Goal: Information Seeking & Learning: Learn about a topic

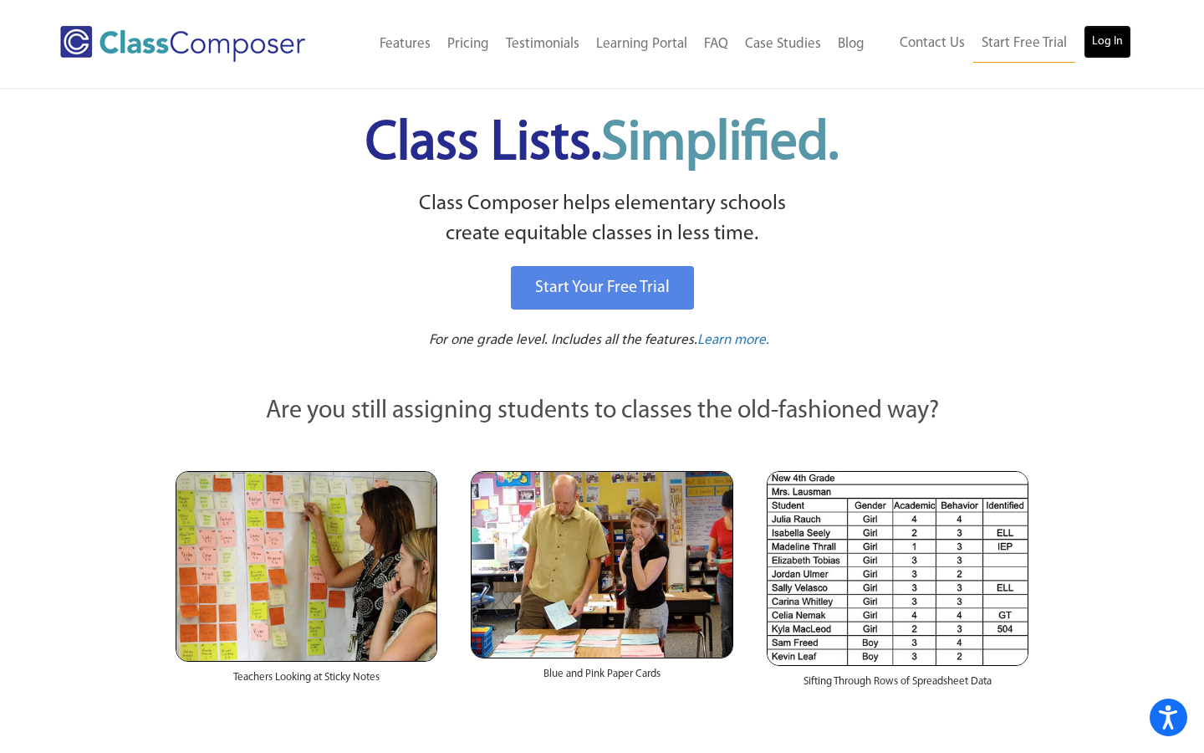
click at [1101, 44] on link "Log In" at bounding box center [1108, 41] width 48 height 33
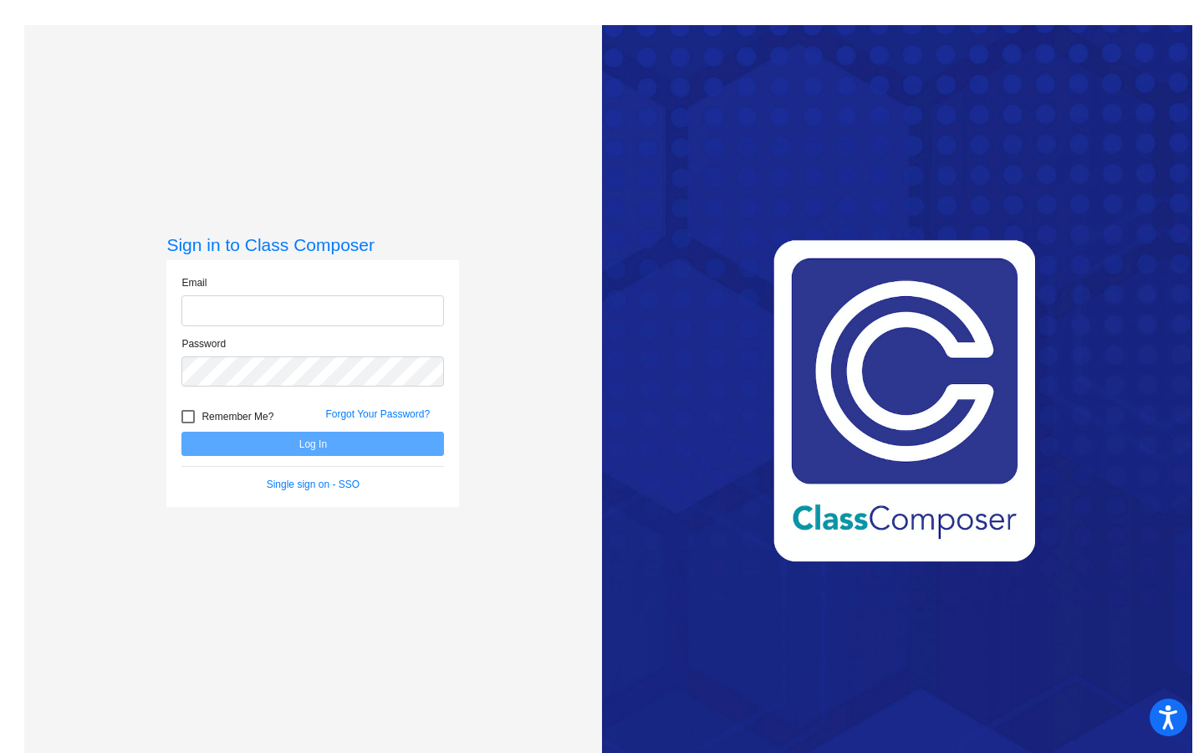
click at [218, 310] on input "email" at bounding box center [313, 310] width 263 height 31
type input "#"
type input "[EMAIL_ADDRESS][DOMAIN_NAME]"
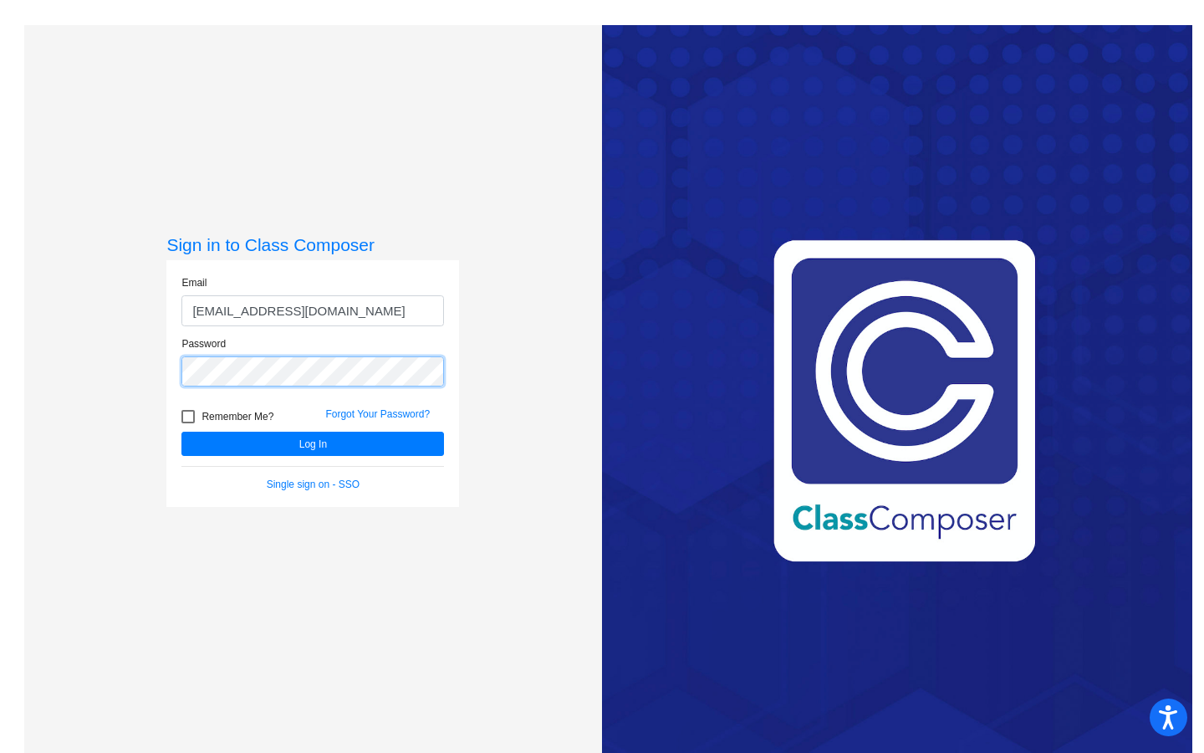
click at [182, 432] on button "Log In" at bounding box center [313, 444] width 263 height 24
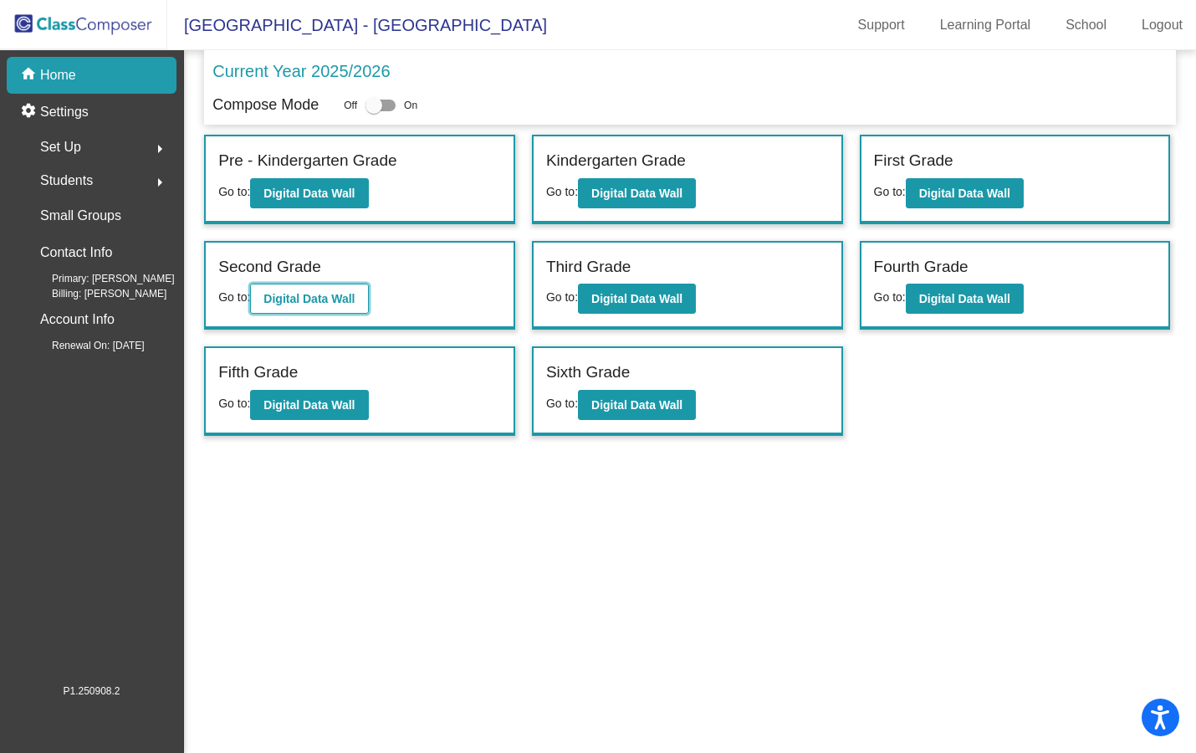
click at [328, 298] on b "Digital Data Wall" at bounding box center [308, 298] width 91 height 13
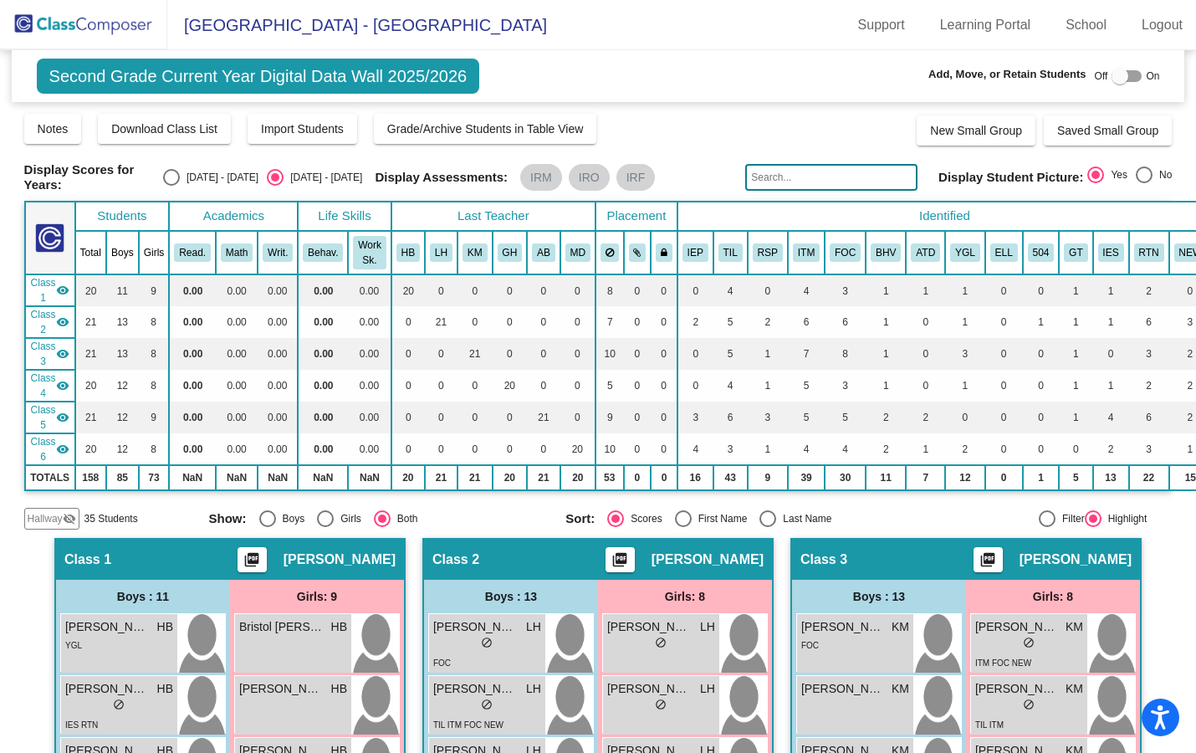
click at [69, 514] on mat-icon "visibility_off" at bounding box center [69, 518] width 13 height 13
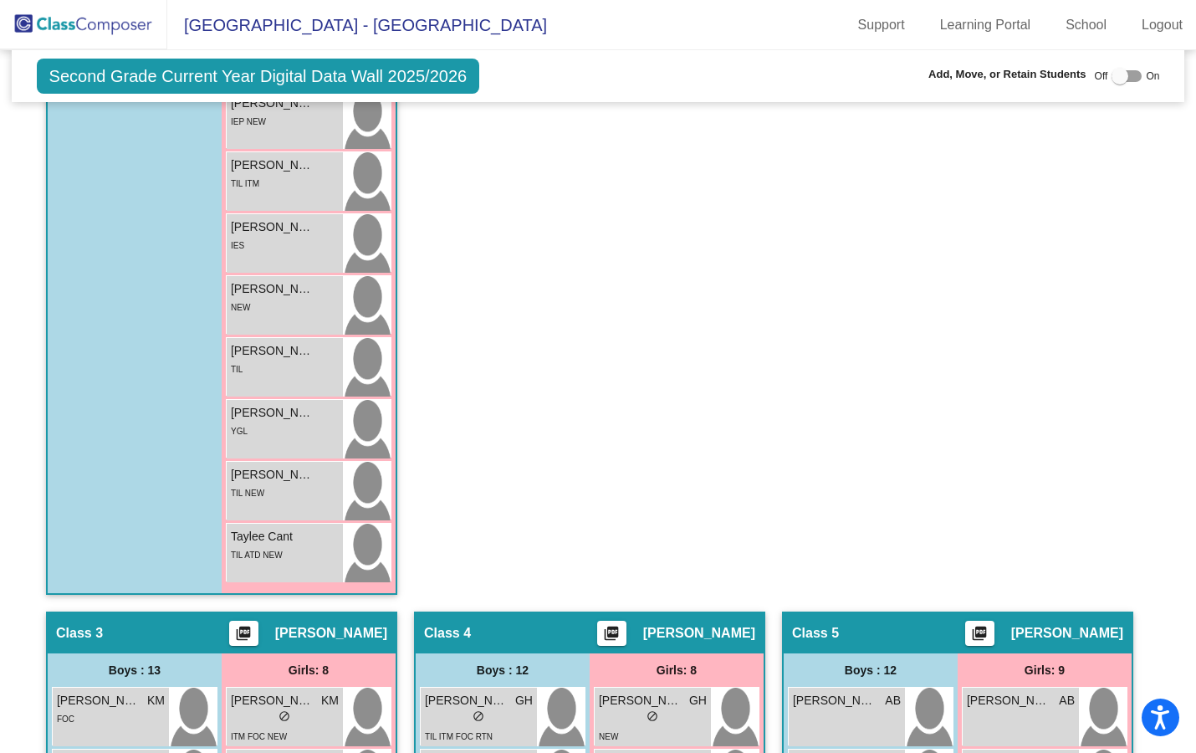
scroll to position [1455, 0]
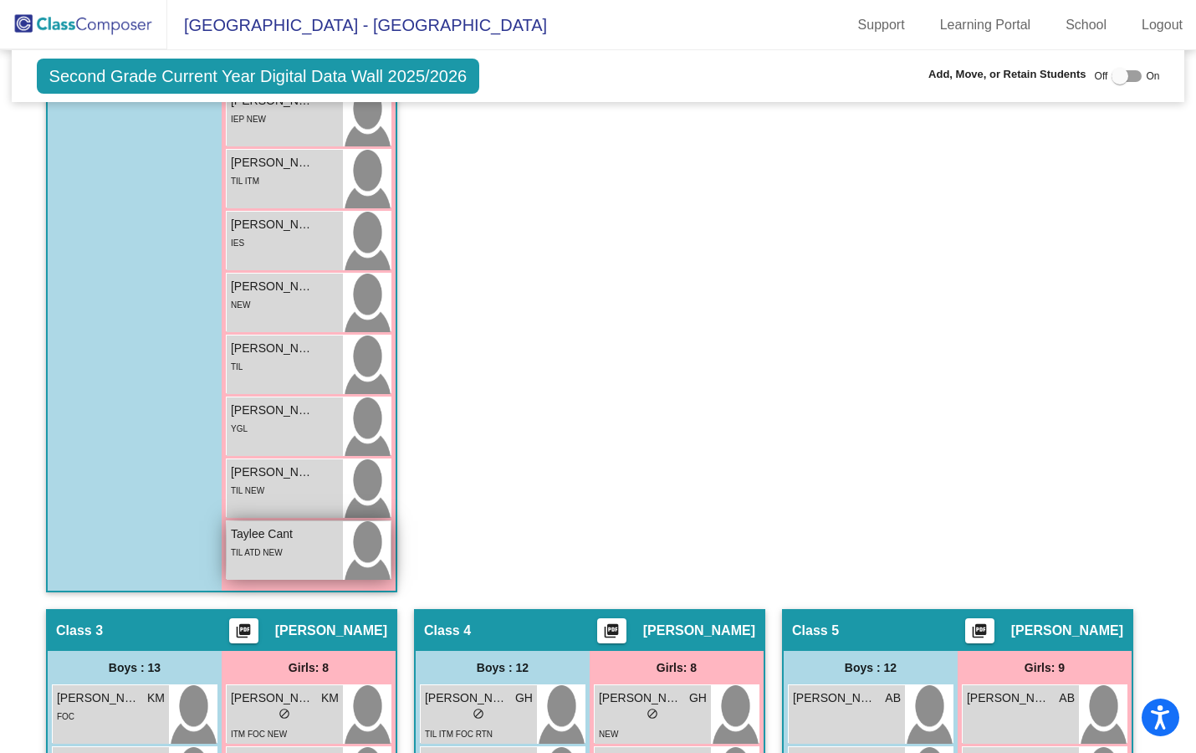
click at [269, 543] on div "TIL ATD NEW" at bounding box center [257, 552] width 52 height 18
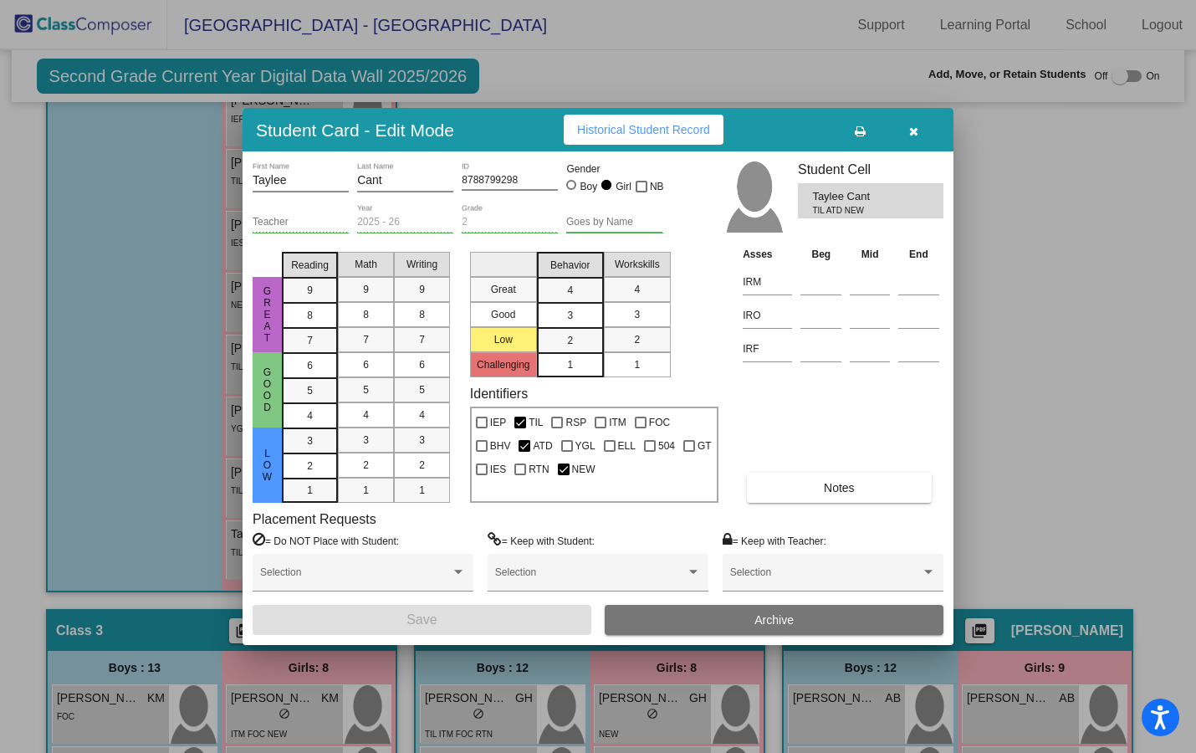
click at [678, 127] on span "Historical Student Record" at bounding box center [643, 129] width 133 height 13
click at [919, 124] on button "button" at bounding box center [914, 130] width 54 height 30
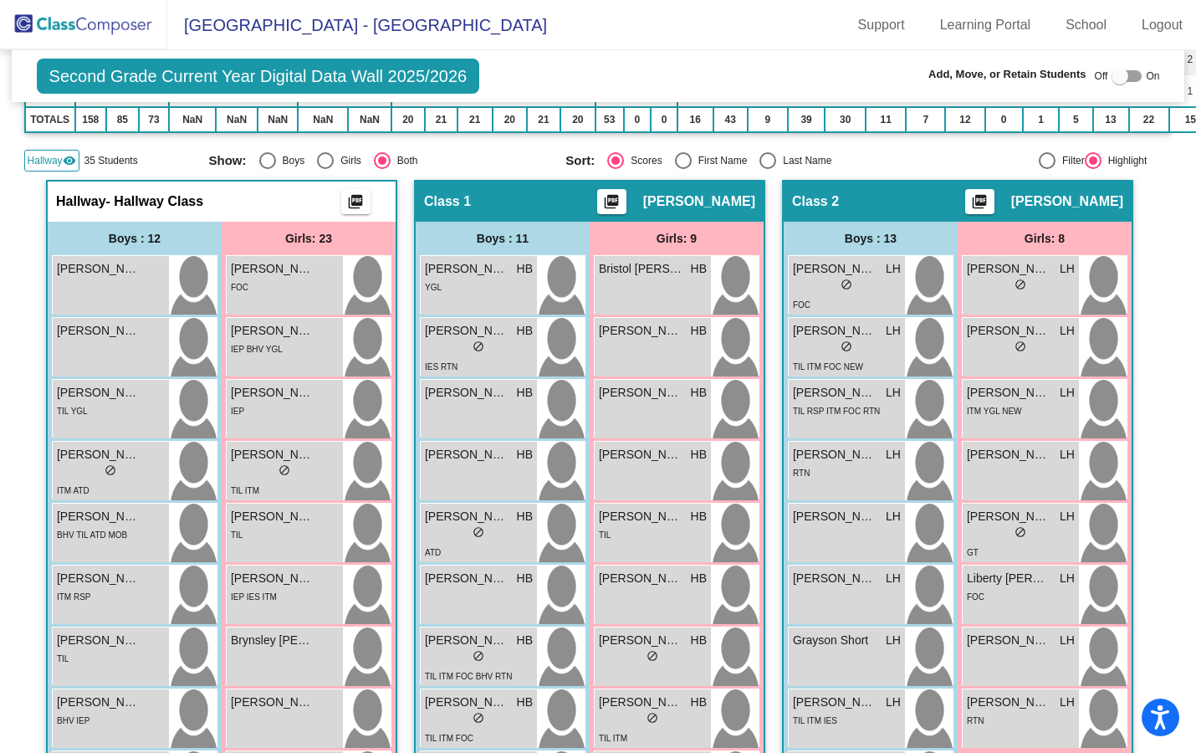
scroll to position [0, 0]
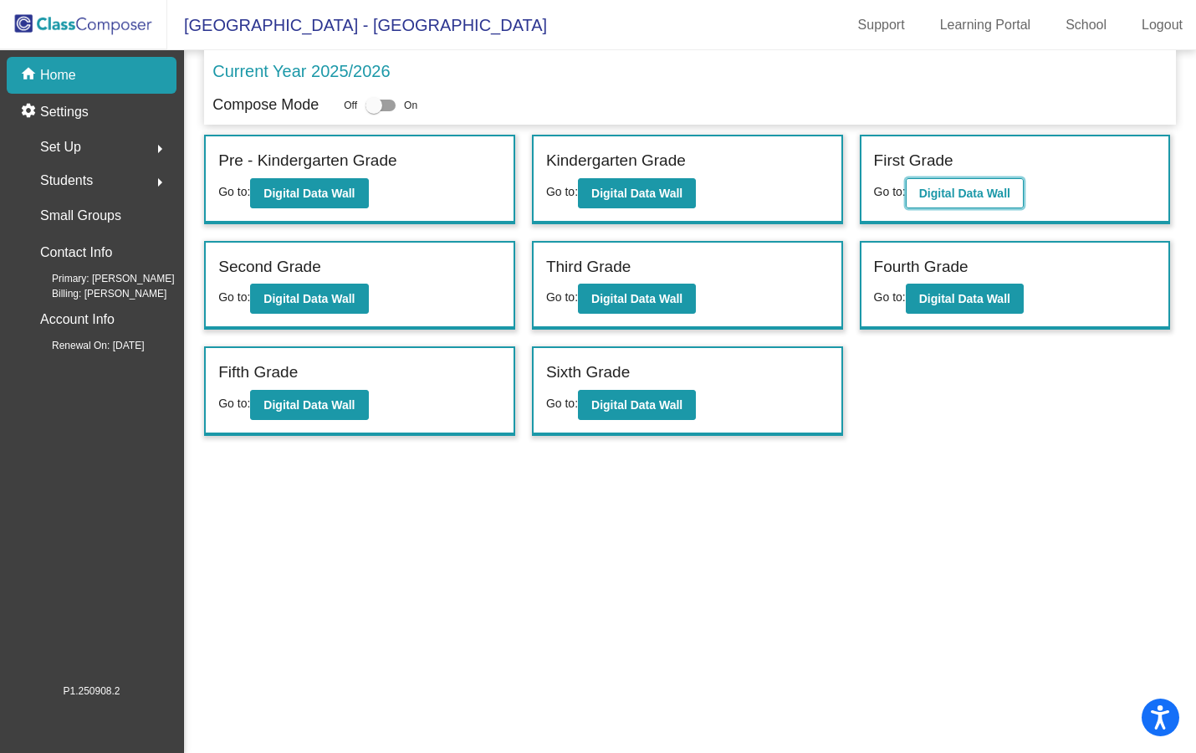
click at [967, 187] on b "Digital Data Wall" at bounding box center [964, 193] width 91 height 13
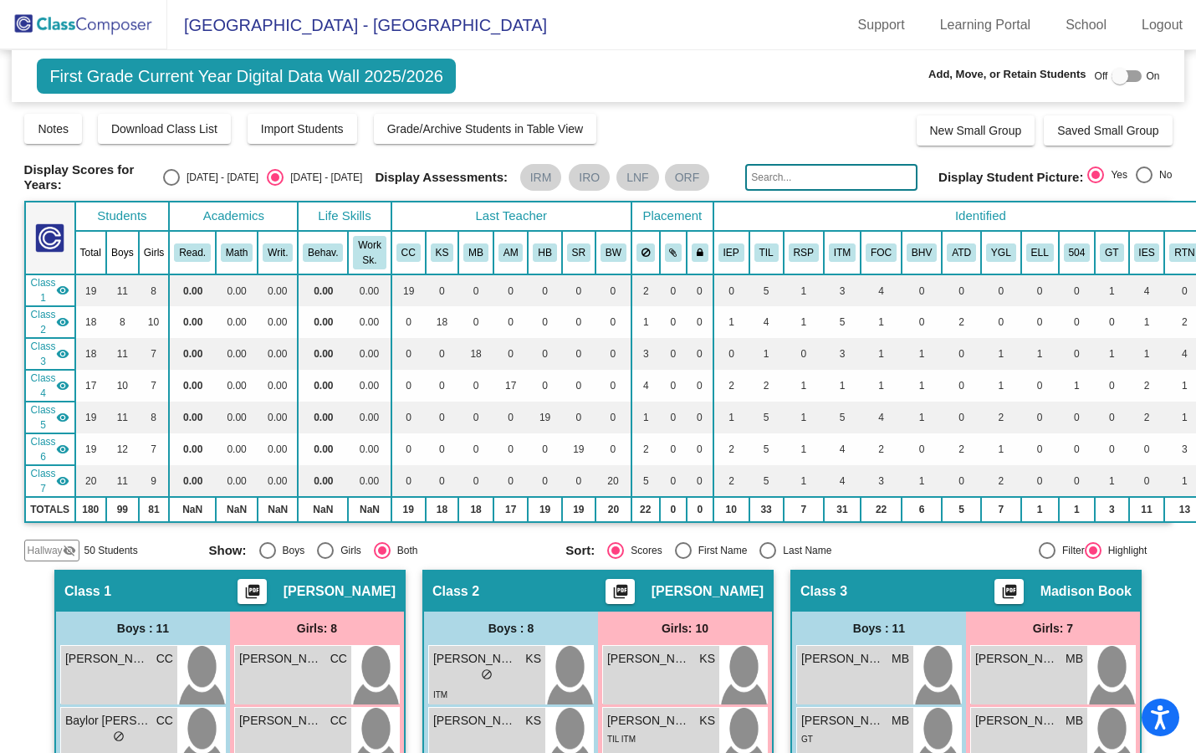
click at [67, 547] on mat-icon "visibility_off" at bounding box center [69, 550] width 13 height 13
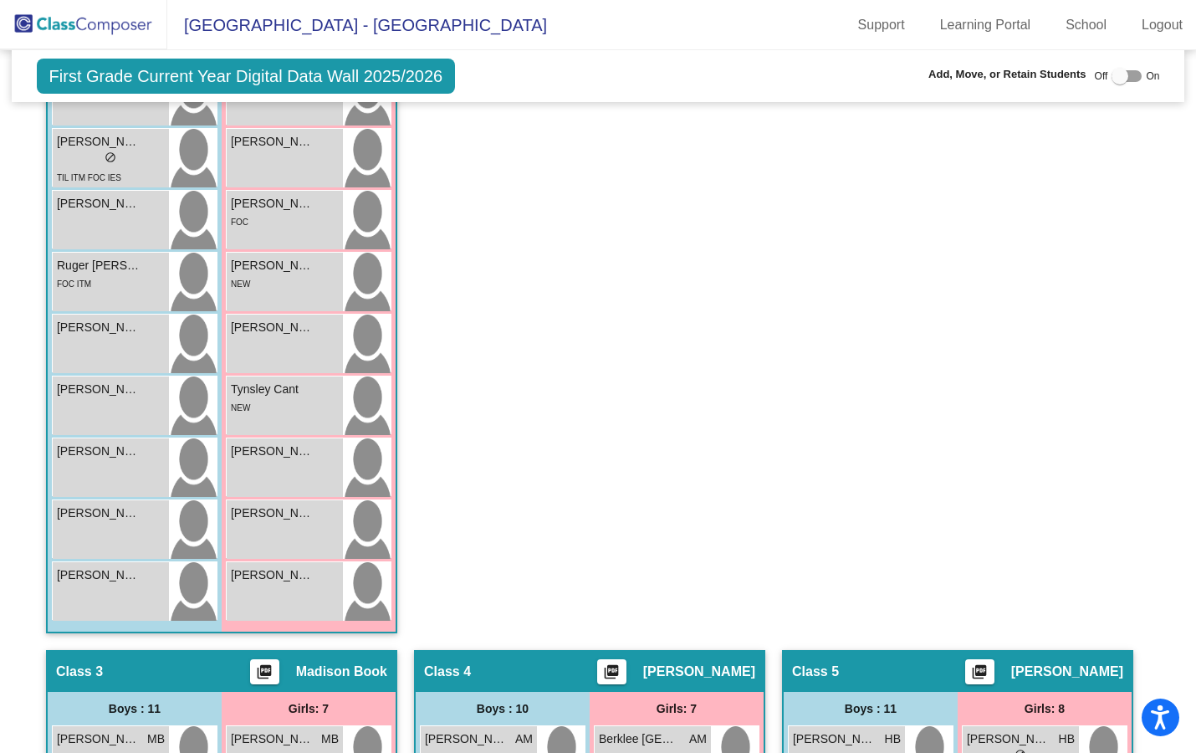
scroll to position [1571, 0]
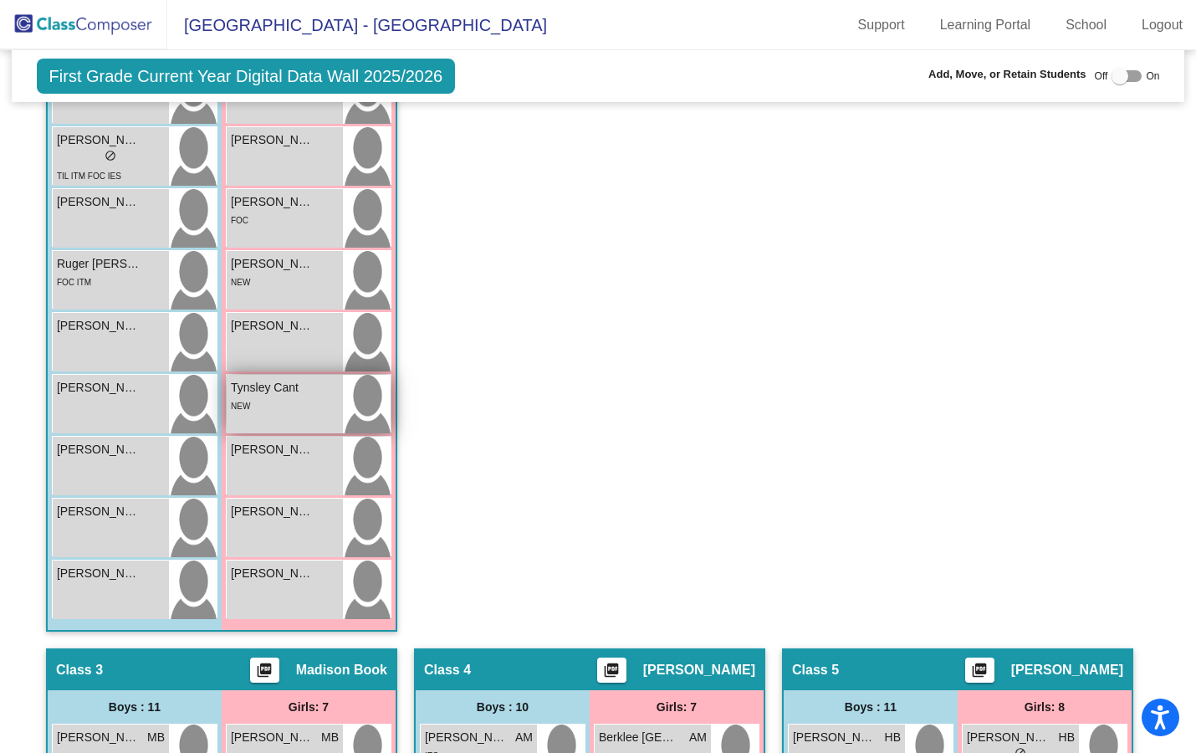
click at [258, 391] on span "Tynsley Cant" at bounding box center [273, 388] width 84 height 18
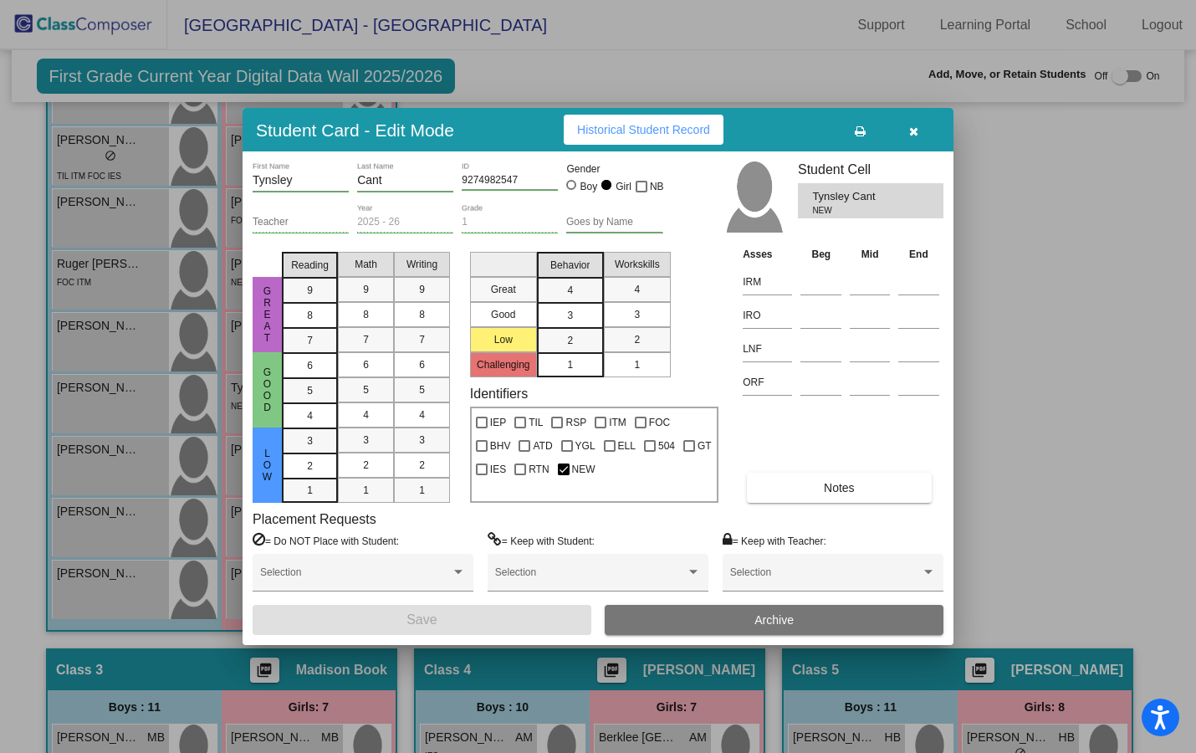
click at [637, 130] on span "Historical Student Record" at bounding box center [643, 129] width 133 height 13
click at [915, 126] on icon "button" at bounding box center [913, 131] width 9 height 12
